Goal: Task Accomplishment & Management: Use online tool/utility

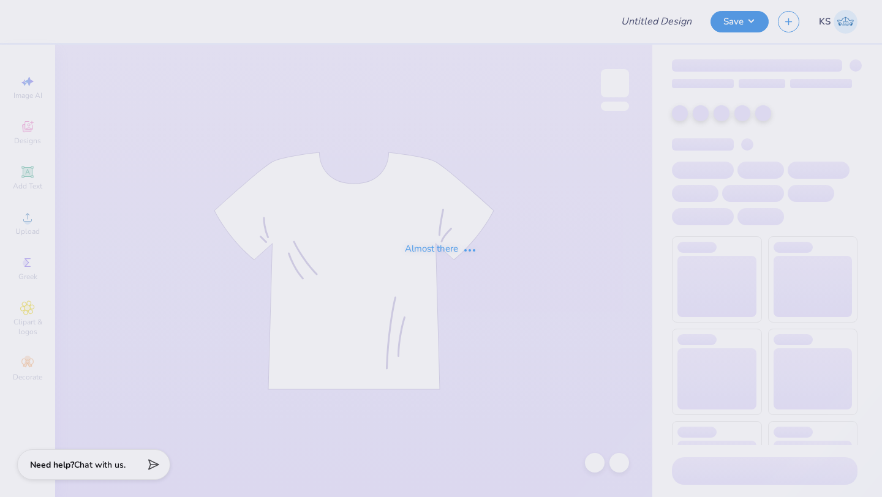
type input "[PERSON_NAME] : [PERSON_NAME][GEOGRAPHIC_DATA]"
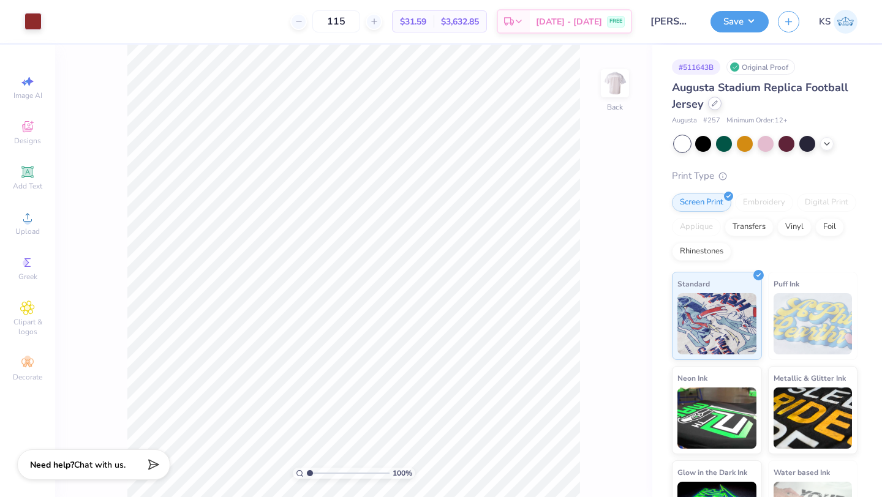
click at [714, 107] on div at bounding box center [714, 103] width 13 height 13
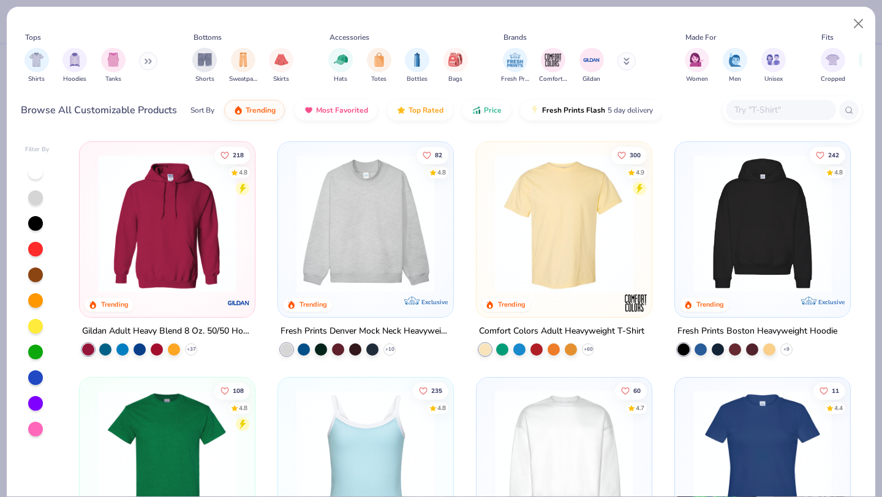
click at [765, 127] on div "Tops Shirts Hoodies Tanks Bottoms Shorts Sweatpants Skirts Accessories Hats Tot…" at bounding box center [441, 70] width 868 height 126
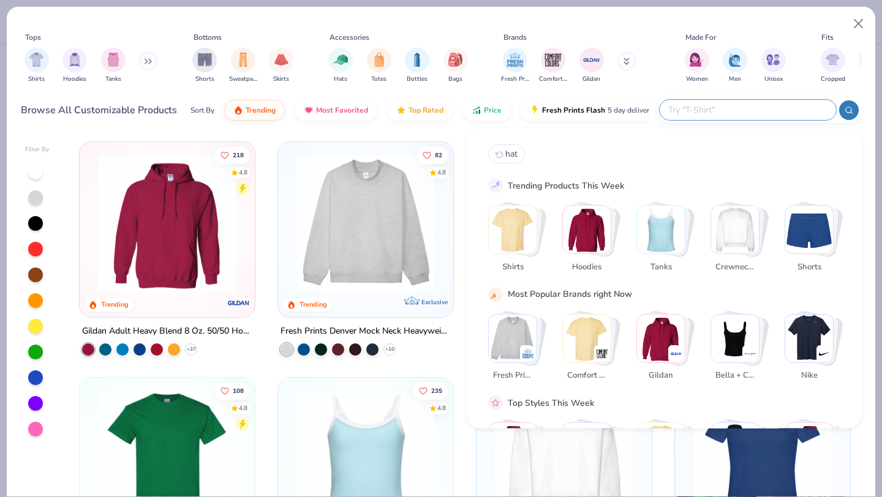
click at [764, 108] on input "text" at bounding box center [747, 110] width 160 height 14
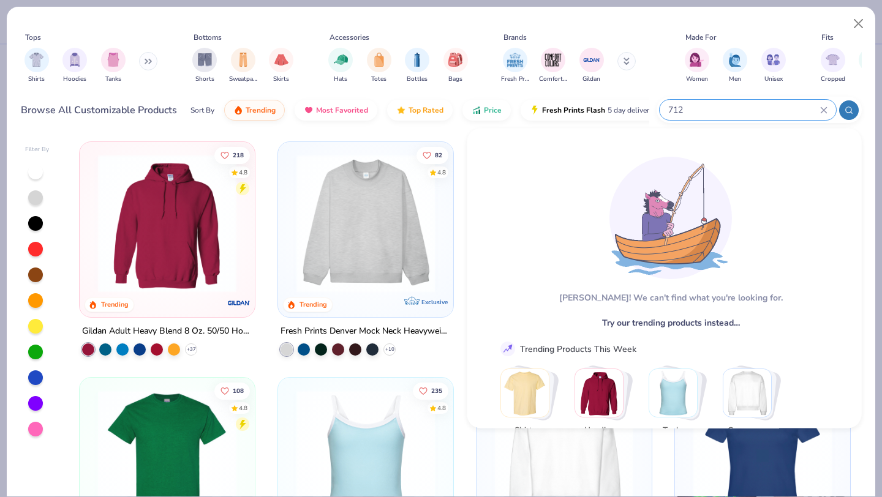
type input "7123"
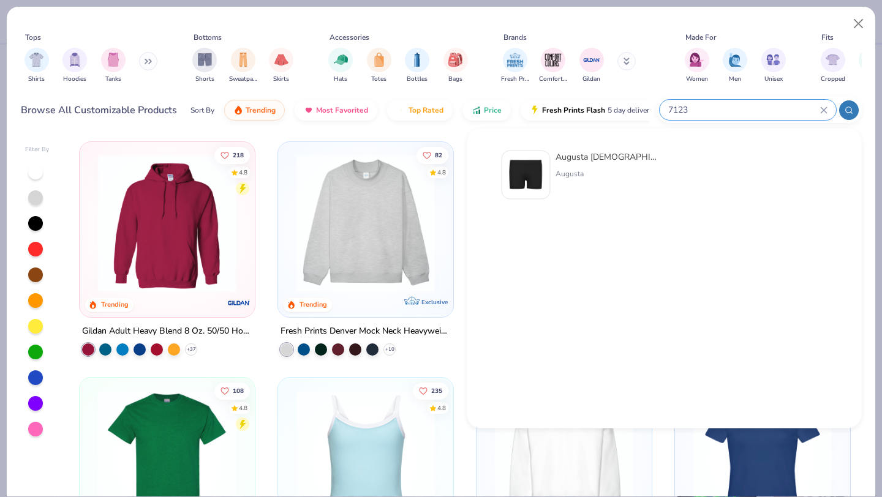
click at [826, 110] on icon at bounding box center [823, 110] width 7 height 7
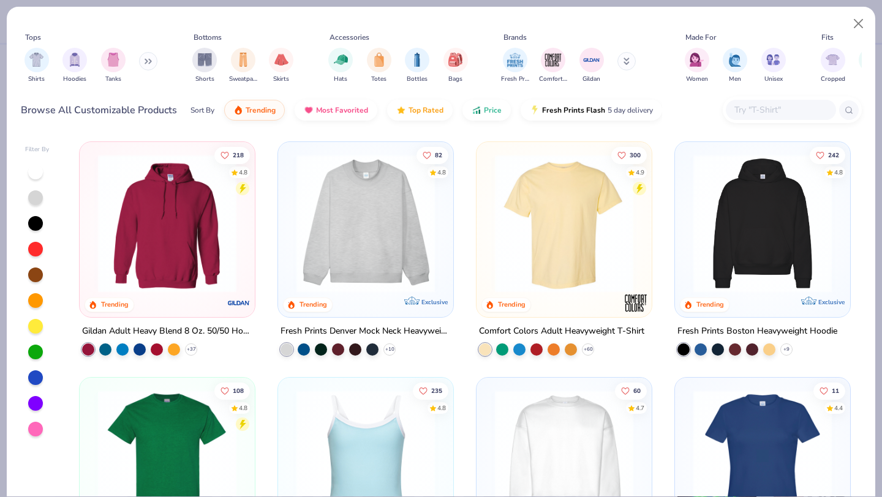
click at [785, 112] on input "text" at bounding box center [780, 110] width 94 height 14
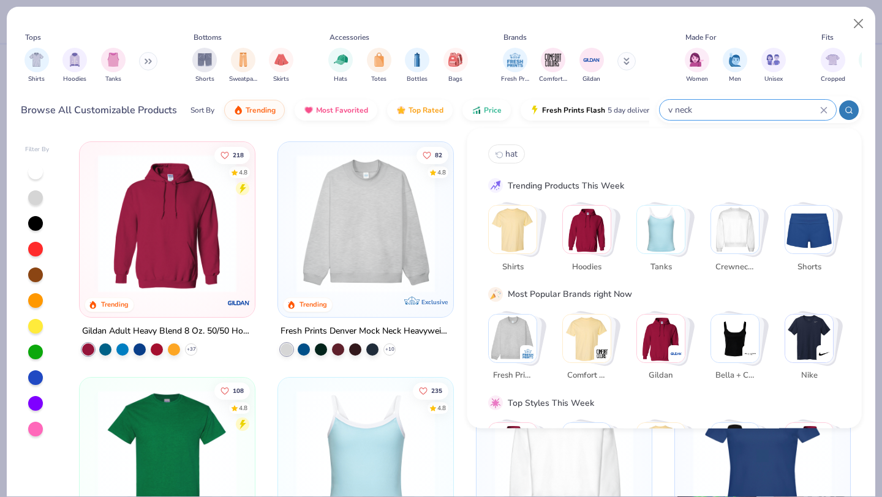
type input "v neck"
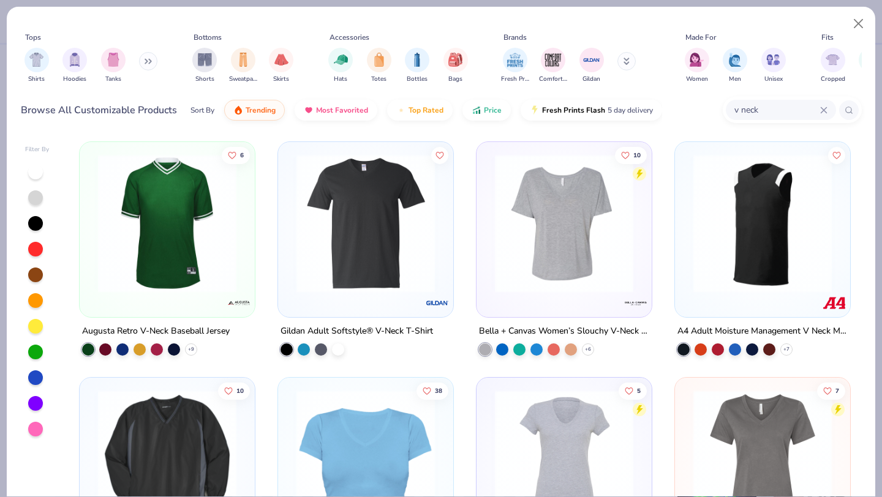
click at [379, 249] on img at bounding box center [365, 223] width 151 height 138
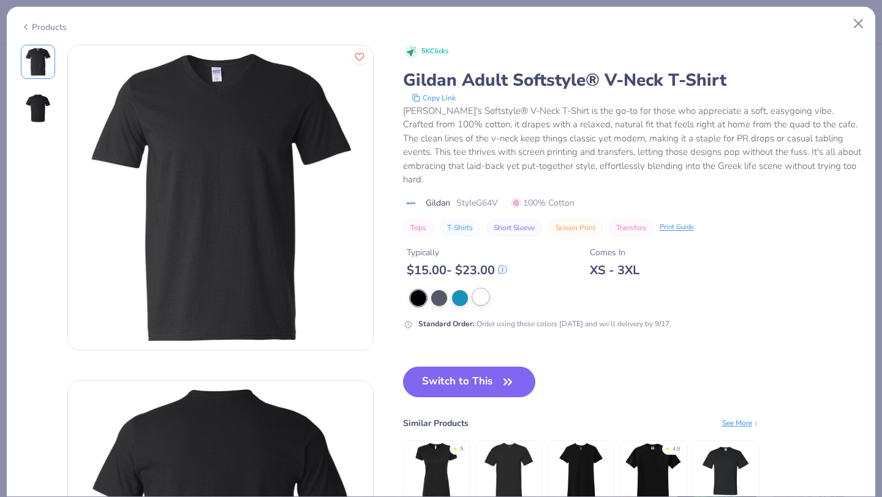
click at [480, 289] on div at bounding box center [481, 297] width 16 height 16
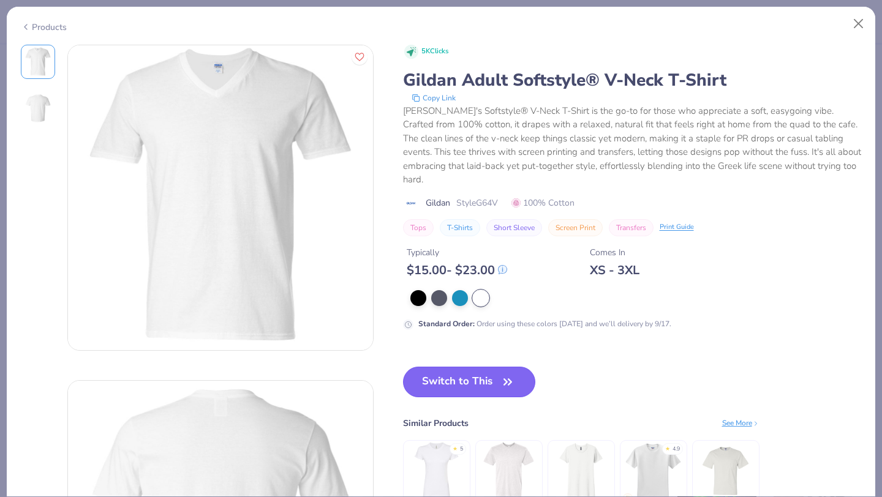
click at [493, 369] on button "Switch to This" at bounding box center [469, 382] width 133 height 31
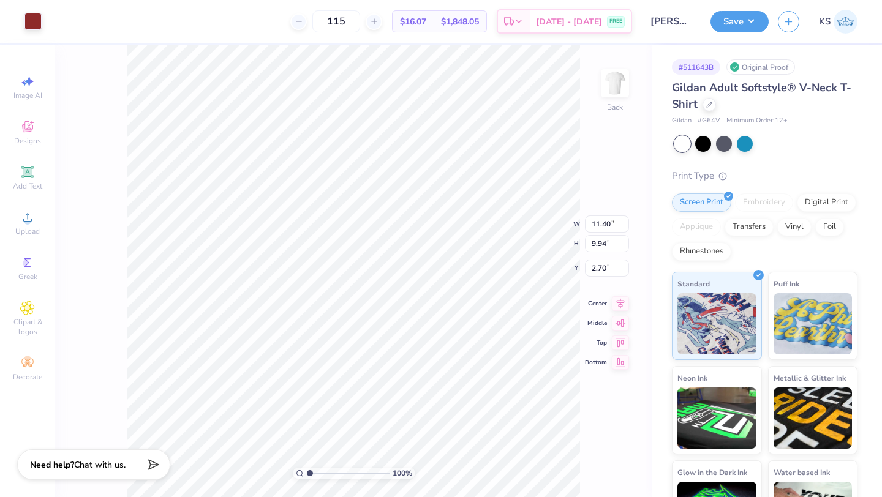
type input "1.50"
click at [739, 19] on button "Save" at bounding box center [739, 19] width 58 height 21
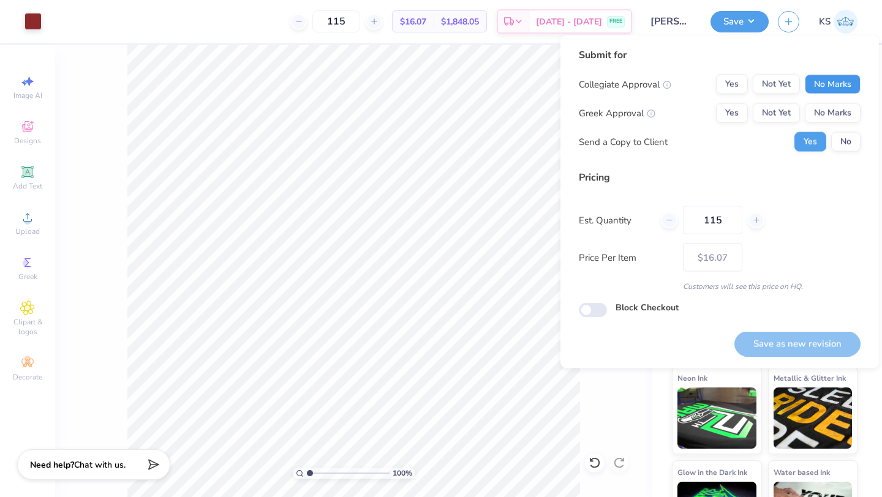
click at [825, 92] on button "No Marks" at bounding box center [832, 85] width 56 height 20
click at [737, 106] on button "Yes" at bounding box center [732, 113] width 32 height 20
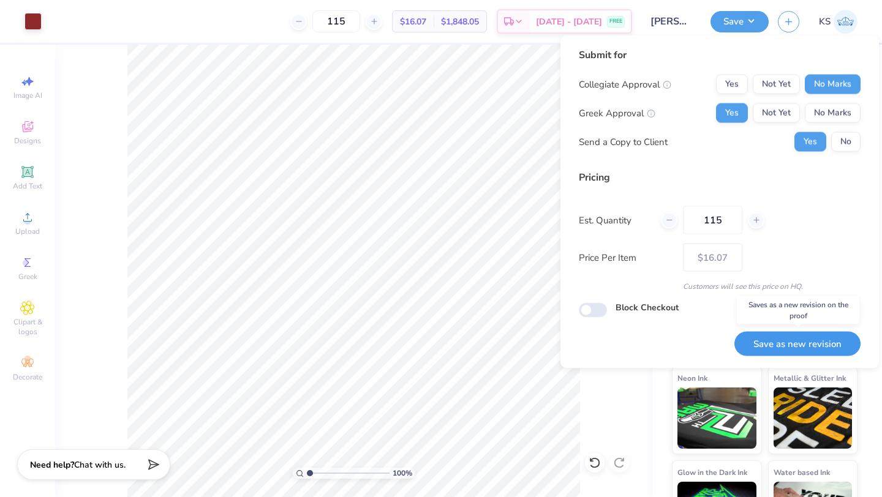
click at [791, 347] on button "Save as new revision" at bounding box center [797, 343] width 126 height 25
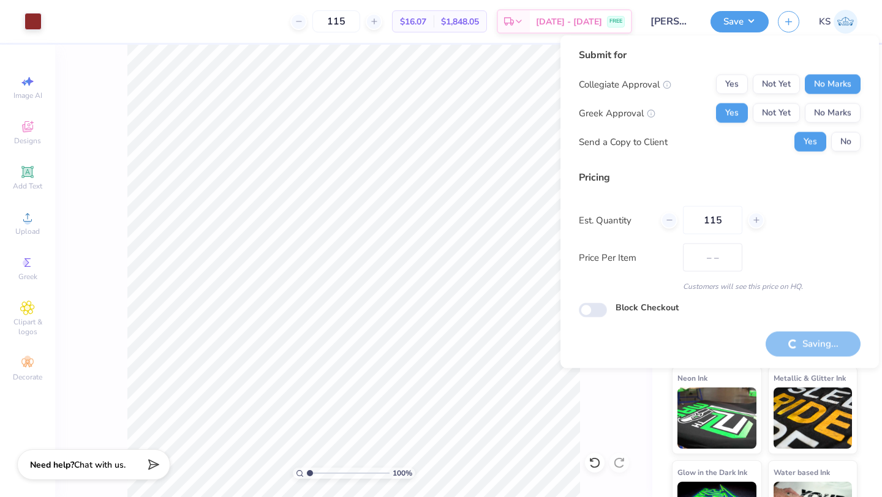
type input "$16.07"
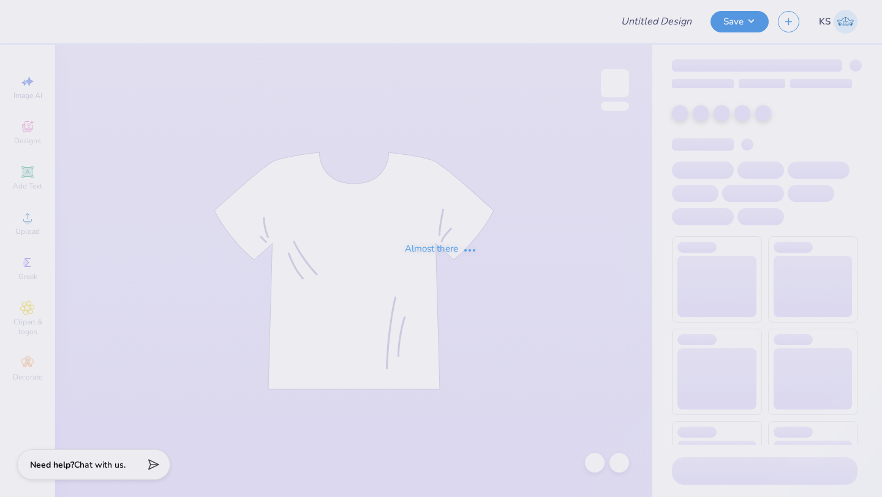
type input "[PERSON_NAME] : [PERSON_NAME][GEOGRAPHIC_DATA]"
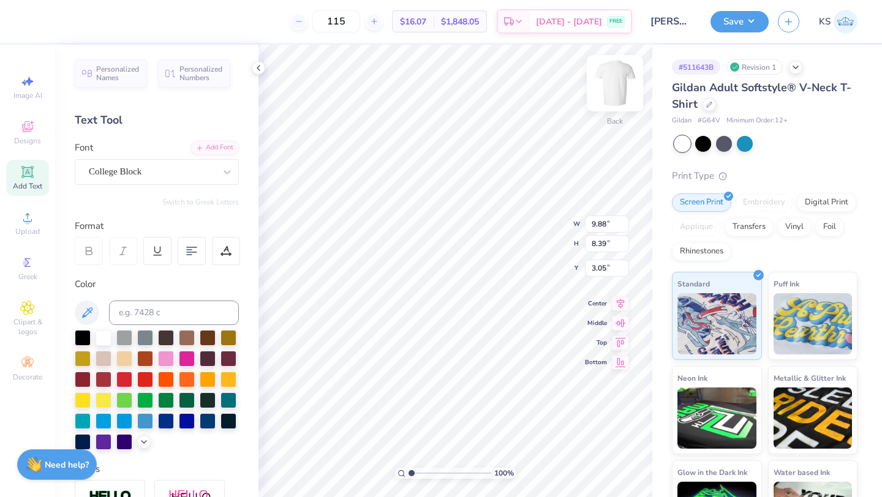
click at [622, 88] on img at bounding box center [614, 83] width 49 height 49
click at [612, 74] on img at bounding box center [614, 83] width 49 height 49
click at [618, 89] on img at bounding box center [614, 83] width 49 height 49
type textarea "2"
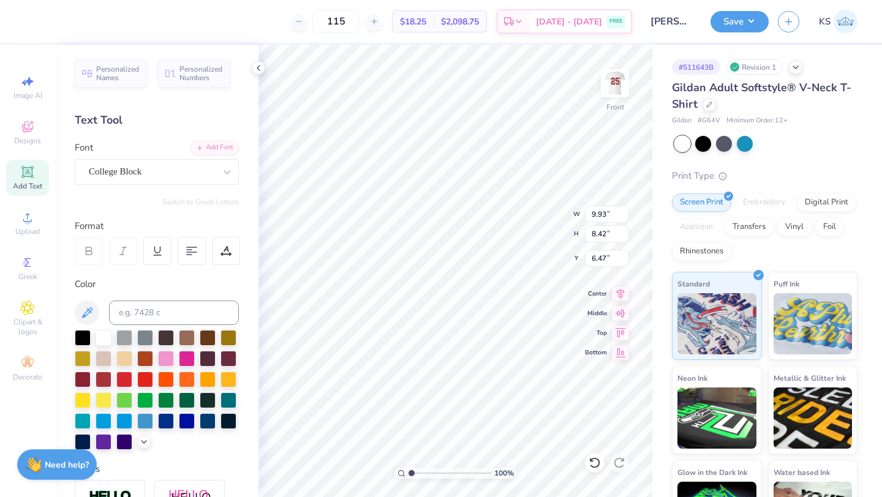
type textarea "Homecomming"
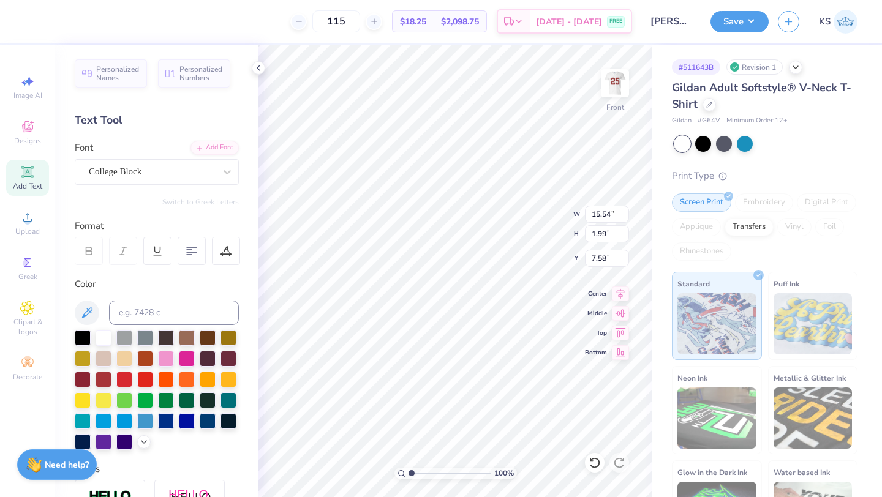
type input "3.57"
type input "14.63"
type input "1.88"
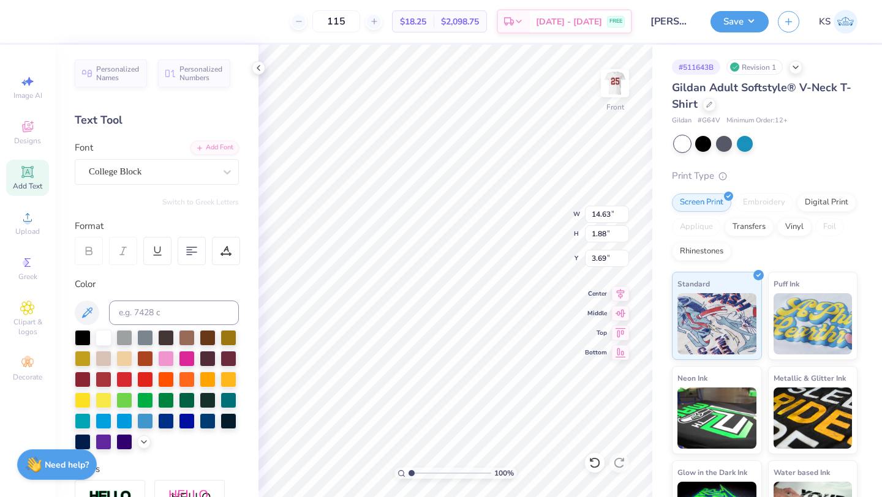
type input "3.62"
click at [621, 294] on icon at bounding box center [620, 292] width 17 height 15
type textarea "Homecoming"
click at [610, 94] on img at bounding box center [614, 83] width 49 height 49
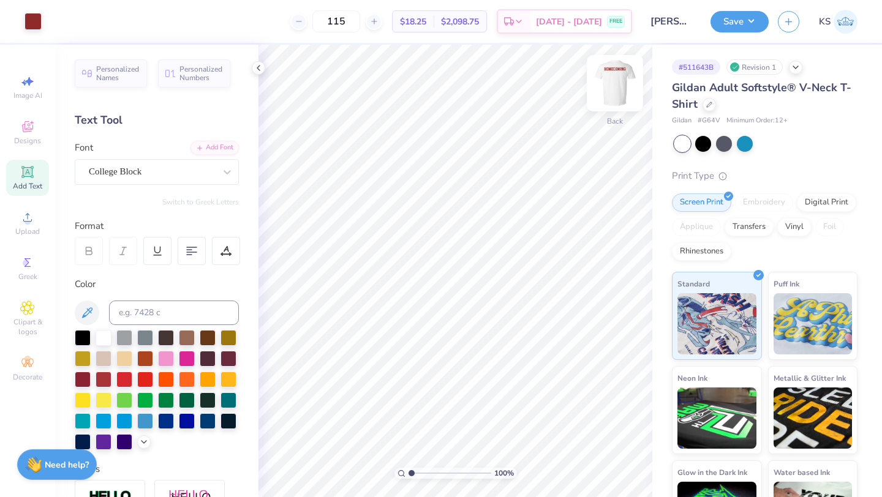
click at [617, 87] on img at bounding box center [614, 83] width 49 height 49
click at [731, 26] on button "Save" at bounding box center [739, 19] width 58 height 21
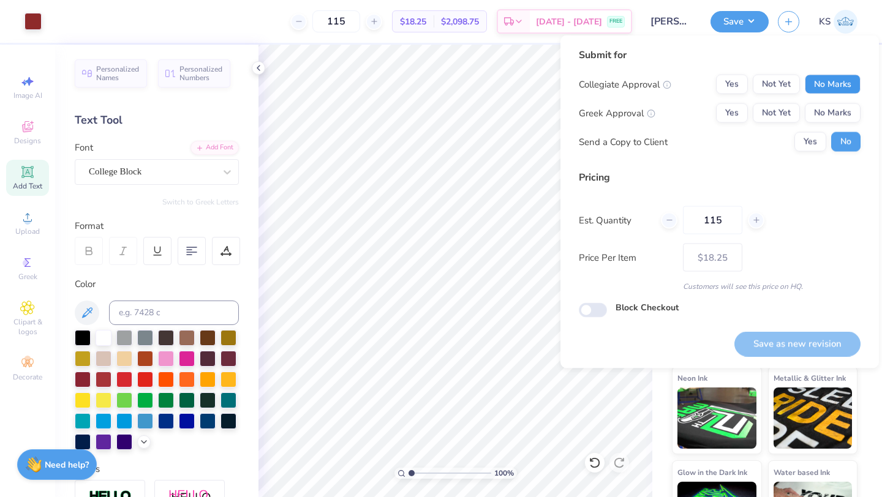
click at [830, 84] on button "No Marks" at bounding box center [832, 85] width 56 height 20
click at [830, 98] on div "Collegiate Approval Yes Not Yet No Marks Greek Approval Yes Not Yet No Marks Se…" at bounding box center [720, 113] width 282 height 77
click at [830, 110] on button "No Marks" at bounding box center [832, 113] width 56 height 20
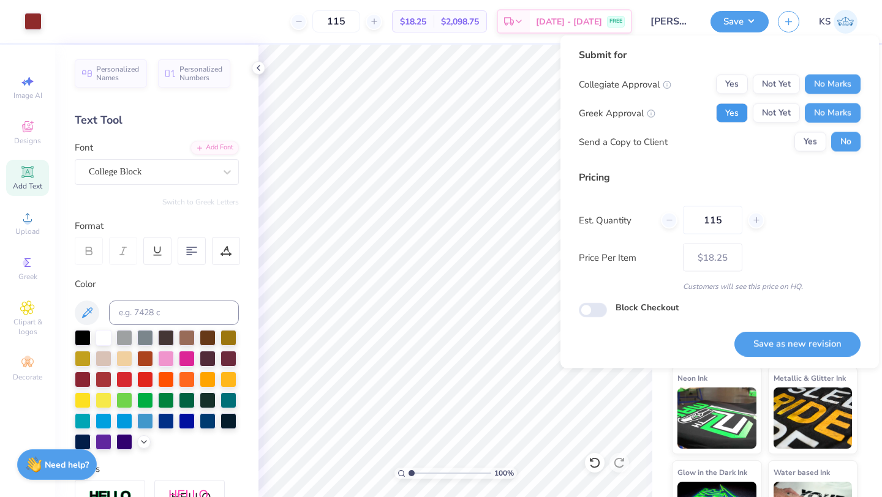
click at [735, 114] on button "Yes" at bounding box center [732, 113] width 32 height 20
click at [781, 331] on button "Save as new revision" at bounding box center [797, 343] width 126 height 25
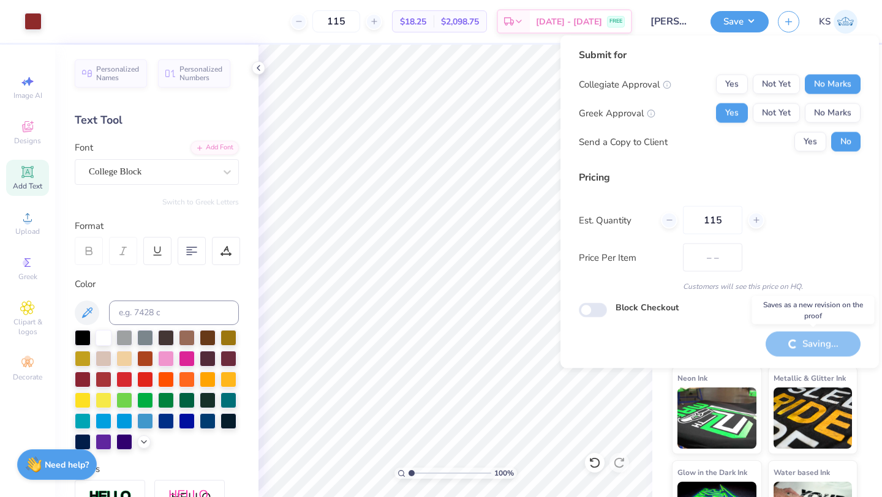
type input "$18.25"
